Goal: Task Accomplishment & Management: Use online tool/utility

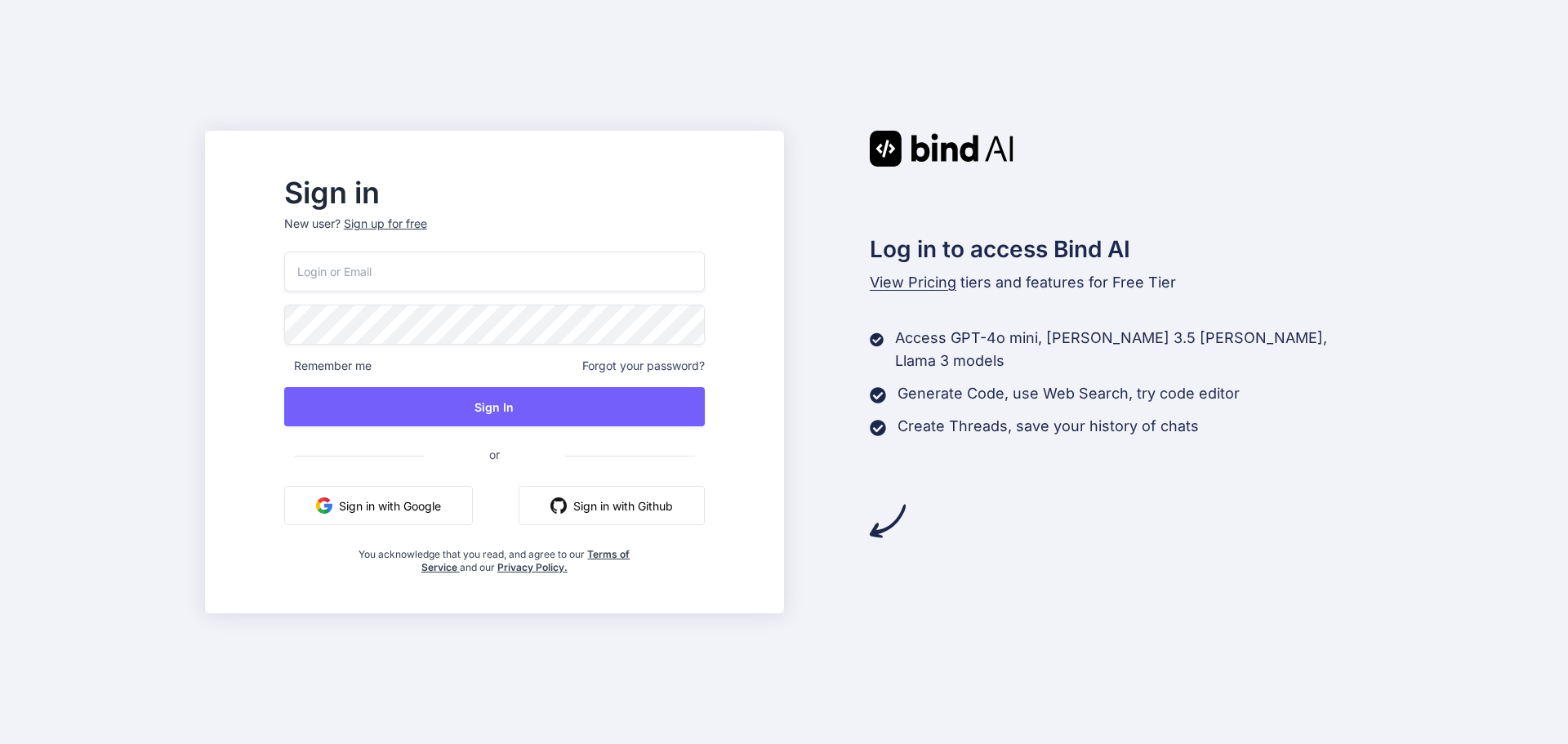
type input "[EMAIL_ADDRESS][DOMAIN_NAME]"
click at [448, 507] on button "Sign in with Google" at bounding box center [378, 505] width 189 height 39
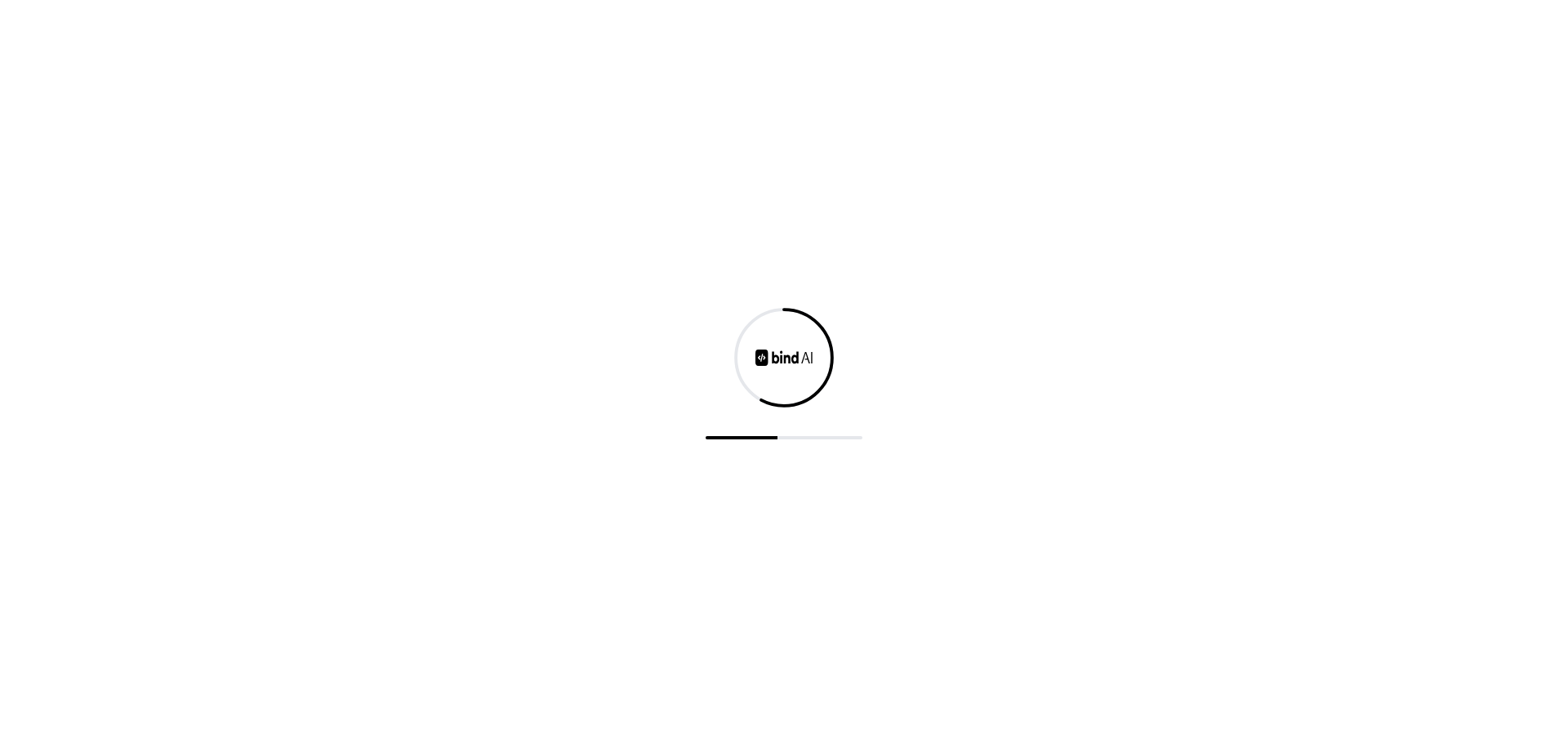
click at [173, 291] on div at bounding box center [784, 372] width 1568 height 744
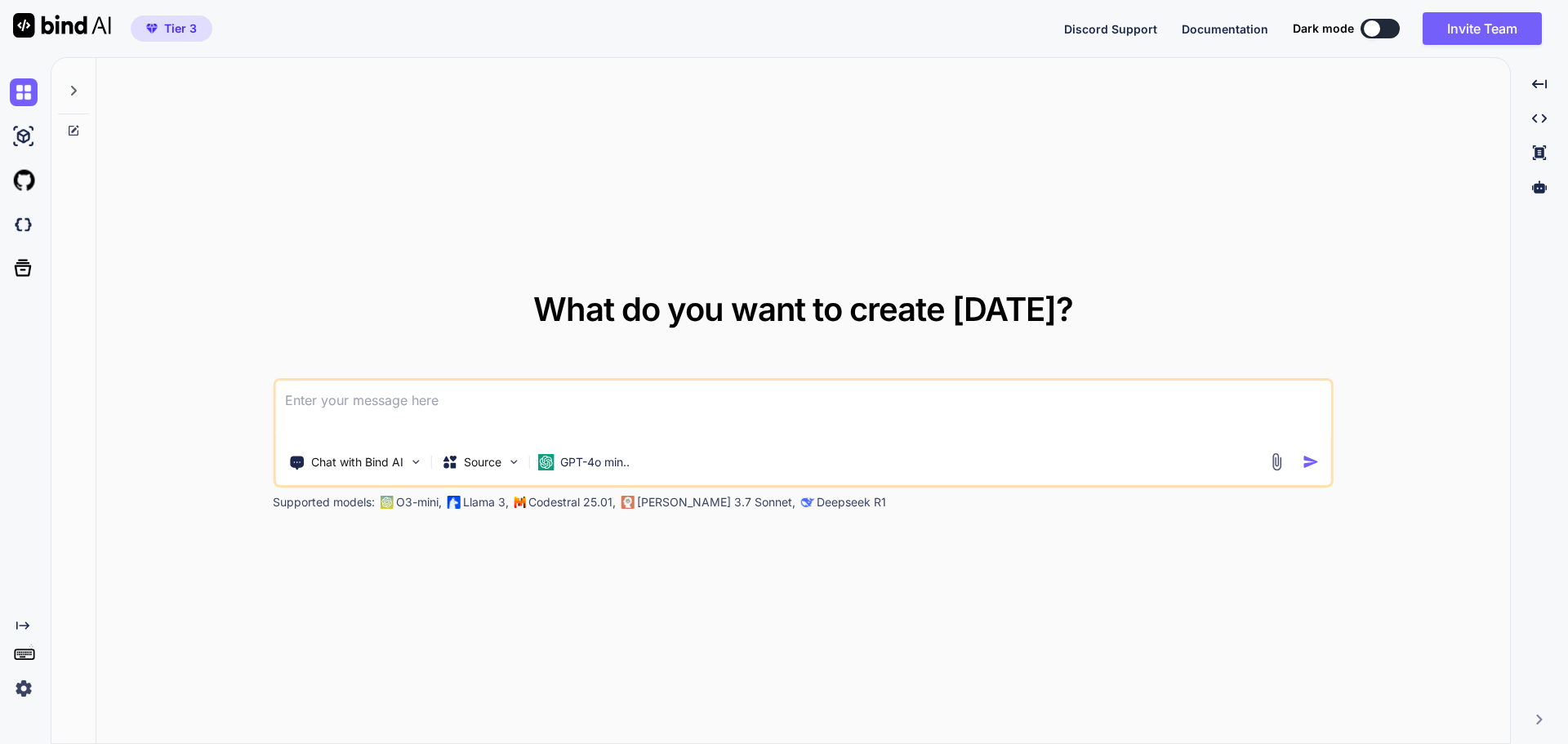
type textarea "x"
